Goal: Task Accomplishment & Management: Manage account settings

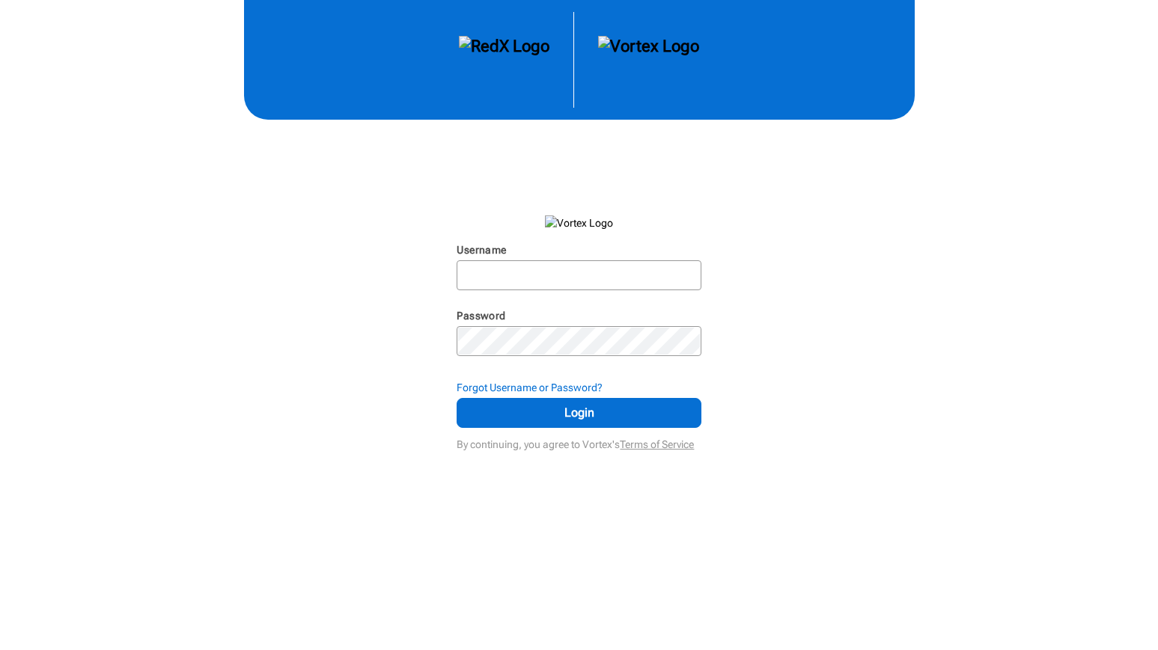
click at [505, 292] on div "Username N/A" at bounding box center [579, 272] width 244 height 60
click at [501, 276] on input "Username" at bounding box center [578, 275] width 241 height 27
type input "[PERSON_NAME][EMAIL_ADDRESS][DOMAIN_NAME]"
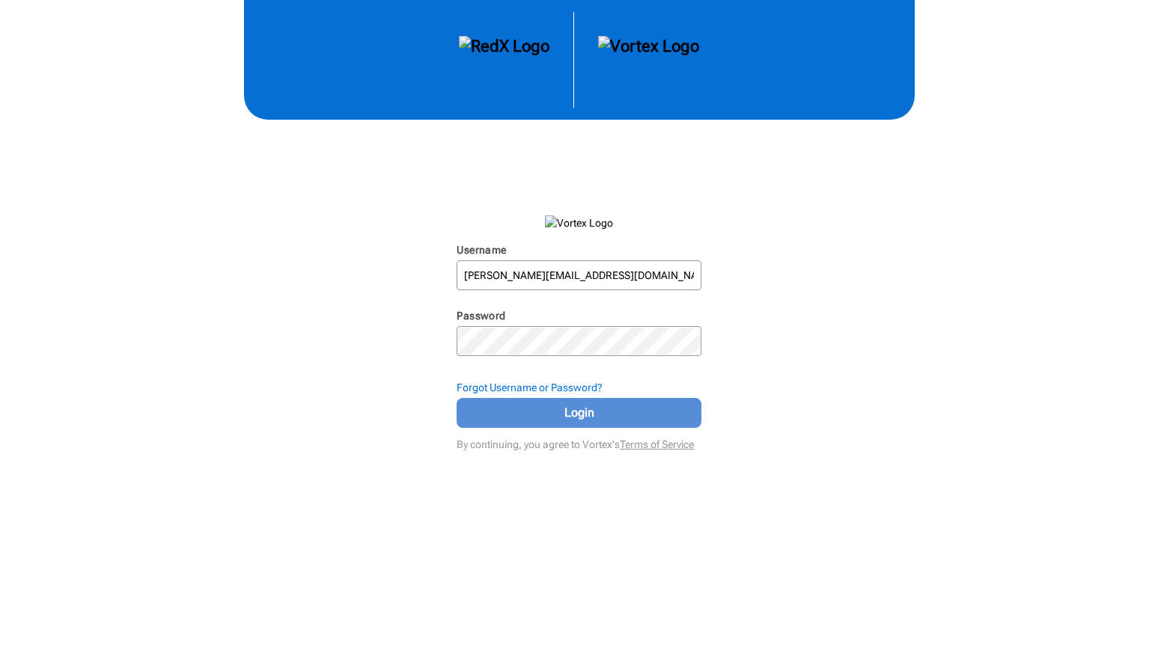
click at [579, 409] on span "Login" at bounding box center [578, 413] width 207 height 18
